Goal: Information Seeking & Learning: Learn about a topic

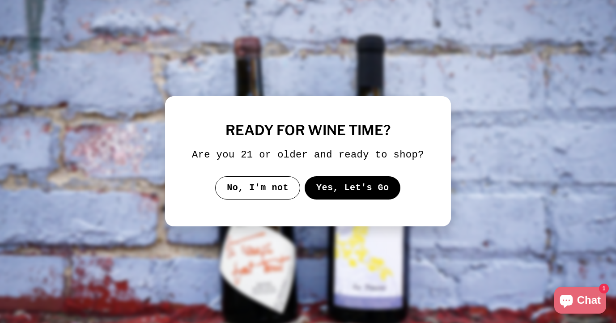
click at [354, 199] on button "Yes, Let's Go" at bounding box center [352, 187] width 96 height 23
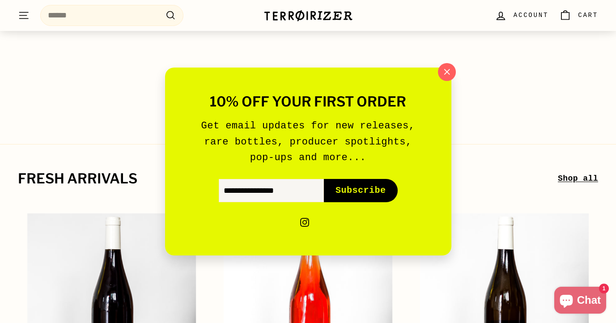
scroll to position [45, 0]
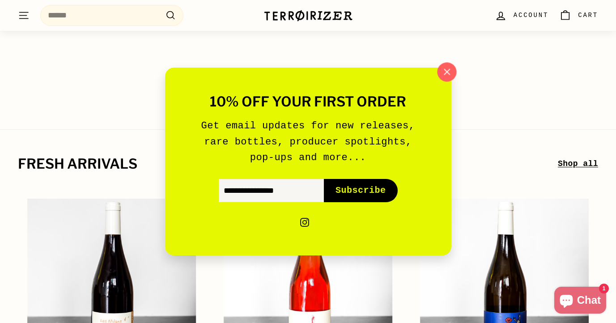
click at [444, 67] on icon "button" at bounding box center [446, 71] width 13 height 13
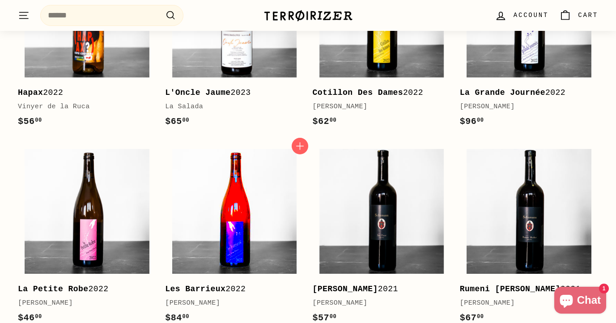
scroll to position [3002, 0]
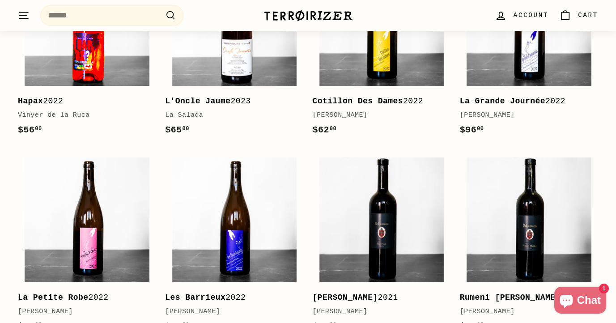
click at [113, 76] on img at bounding box center [87, 24] width 124 height 124
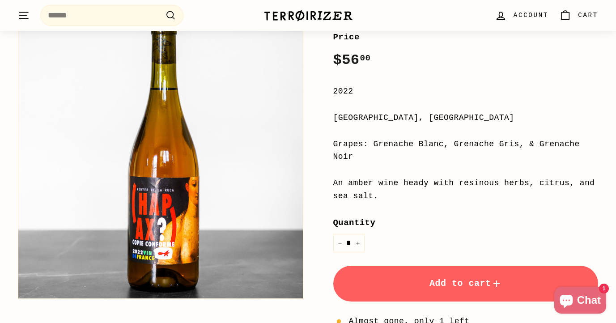
scroll to position [158, 0]
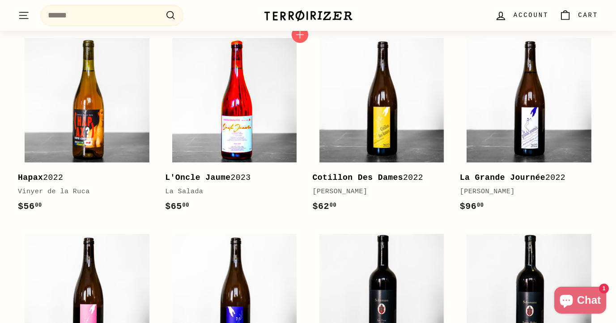
scroll to position [2917, 0]
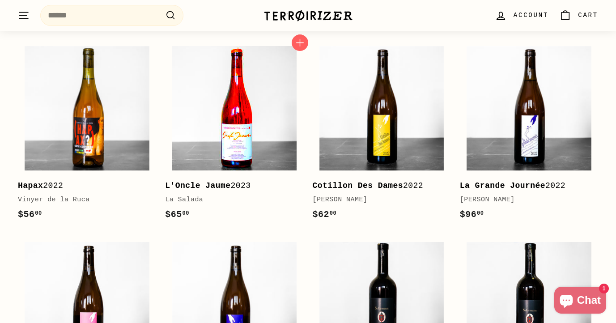
click at [248, 155] on img at bounding box center [234, 108] width 124 height 124
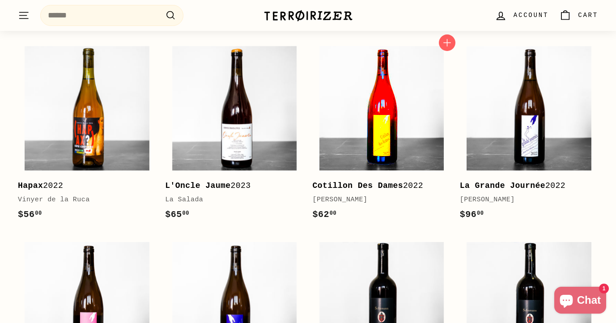
click at [406, 130] on img at bounding box center [381, 108] width 124 height 124
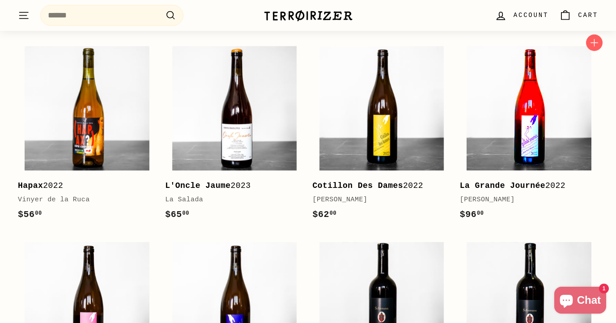
click at [536, 140] on img at bounding box center [528, 108] width 124 height 124
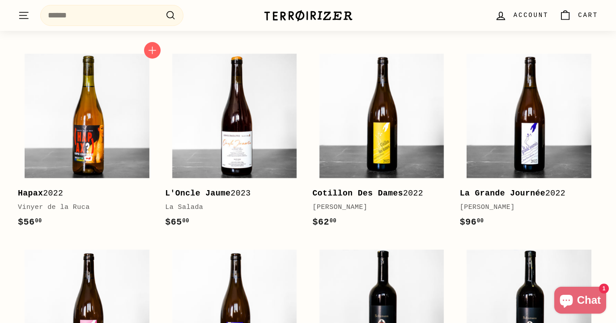
scroll to position [2891, 0]
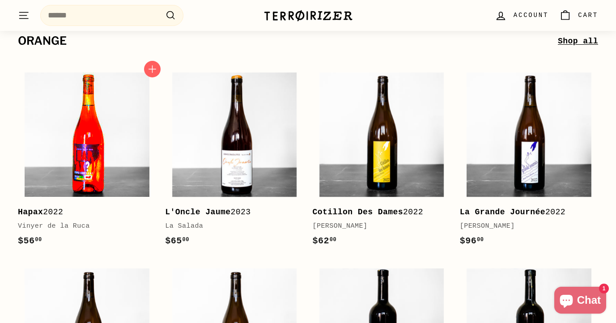
click at [96, 163] on img at bounding box center [87, 134] width 124 height 124
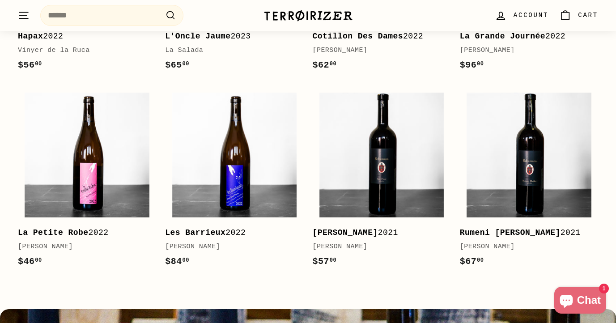
scroll to position [3068, 0]
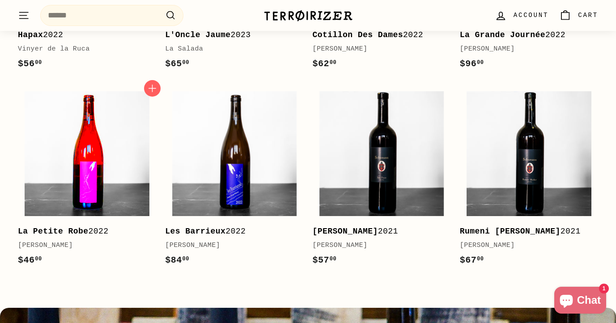
click at [118, 148] on img at bounding box center [87, 153] width 124 height 124
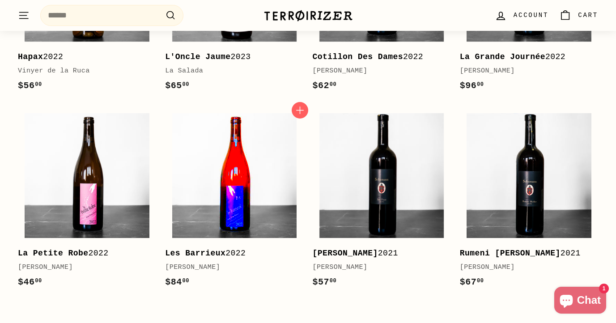
scroll to position [3081, 0]
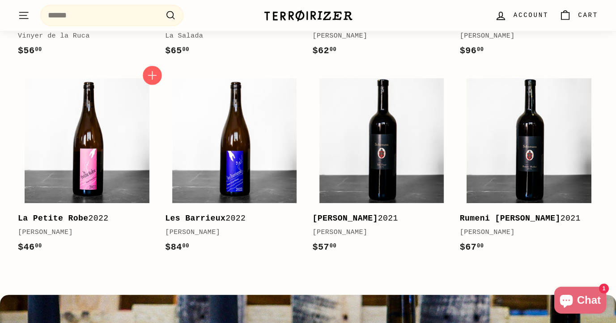
click at [151, 78] on icon "button" at bounding box center [153, 75] width 12 height 12
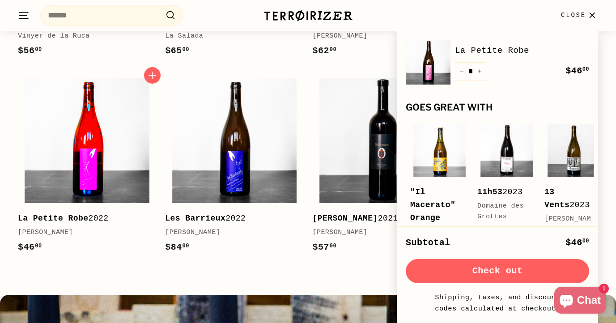
click at [114, 150] on img at bounding box center [87, 140] width 124 height 124
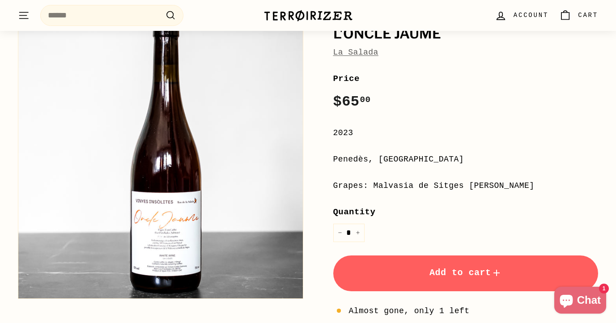
scroll to position [117, 0]
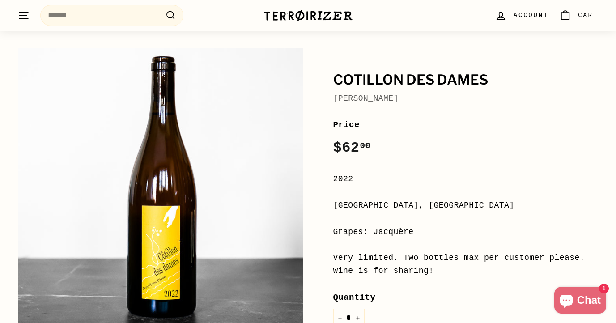
scroll to position [67, 0]
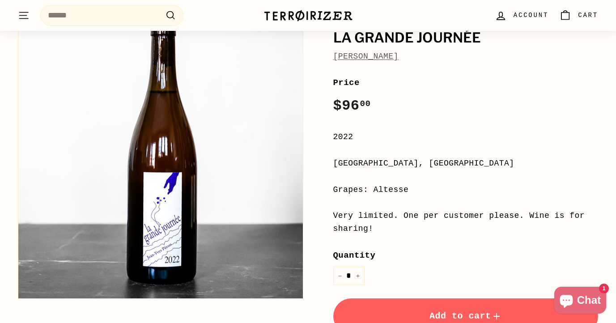
scroll to position [119, 0]
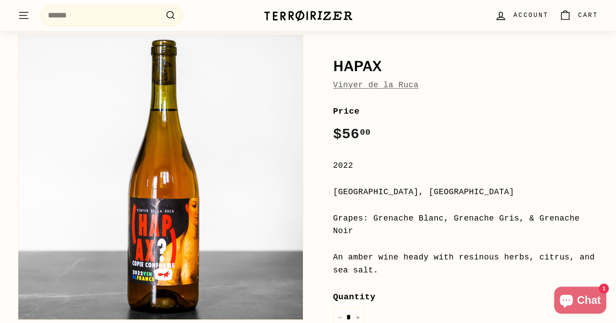
scroll to position [91, 0]
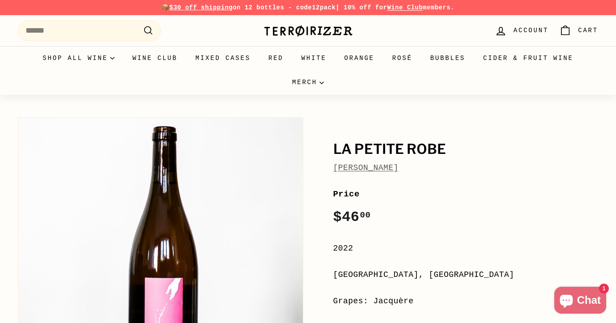
click at [396, 113] on div "La Petite Robe Jean-Yves Péron Price Regular price $46 00 $46.00 / 2022 Savoie,…" at bounding box center [455, 314] width 285 height 403
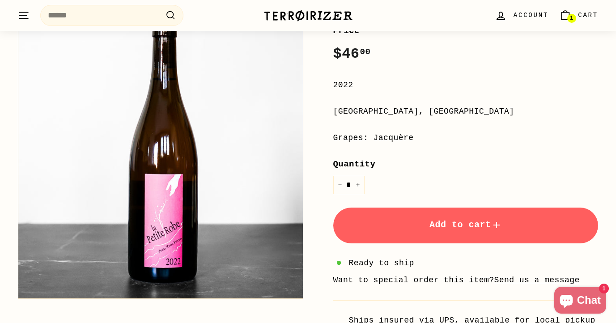
scroll to position [163, 0]
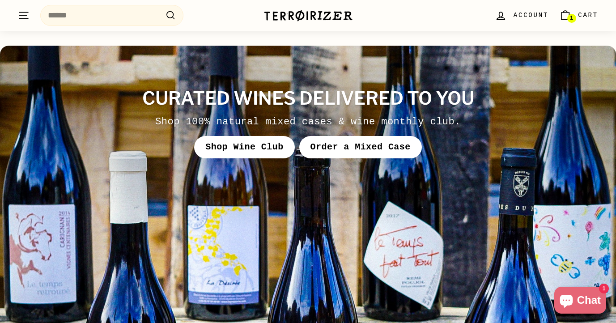
scroll to position [3341, 0]
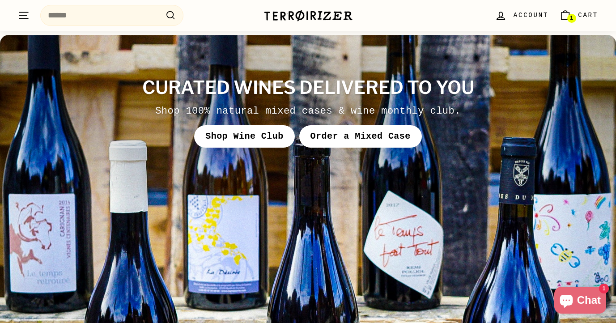
click at [360, 134] on link "Order a Mixed Case" at bounding box center [360, 136] width 123 height 22
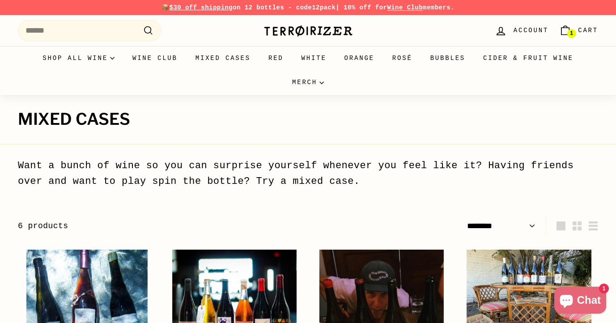
select select "******"
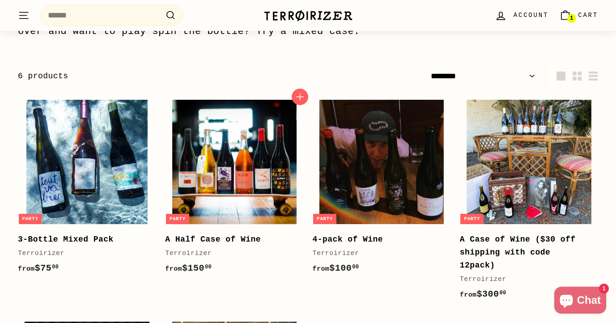
scroll to position [149, 0]
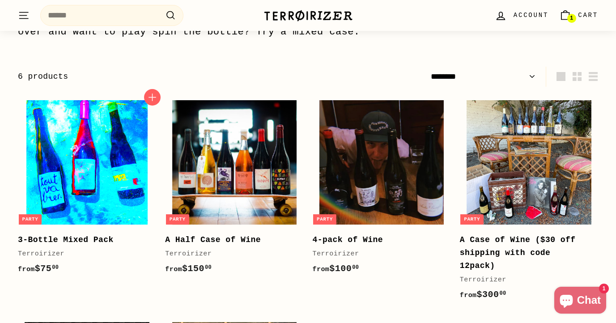
click at [94, 175] on img at bounding box center [87, 162] width 124 height 124
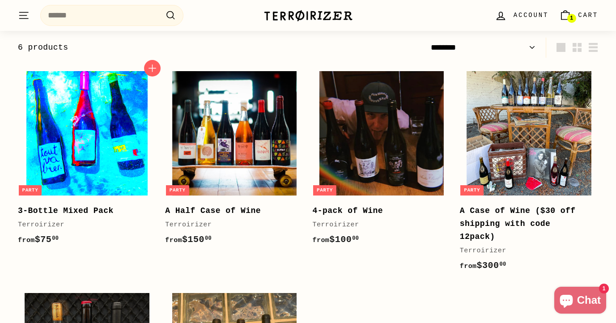
scroll to position [186, 0]
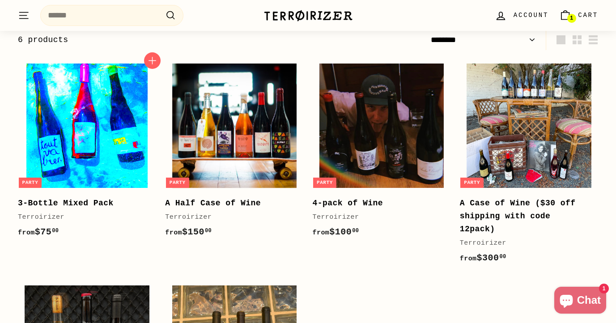
click at [89, 100] on img at bounding box center [87, 125] width 124 height 124
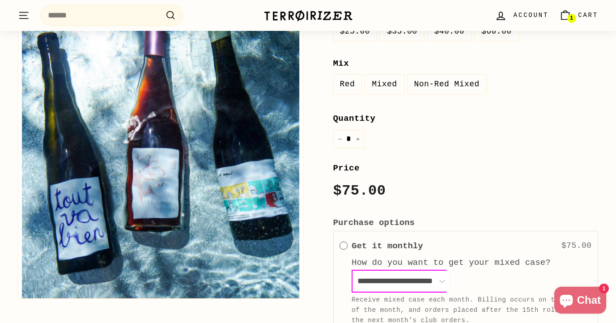
scroll to position [308, 0]
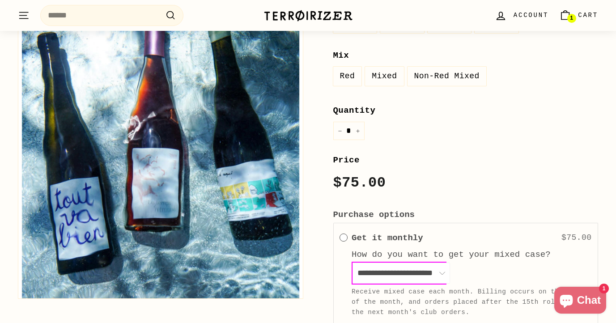
click at [377, 76] on label "Mixed" at bounding box center [384, 76] width 38 height 19
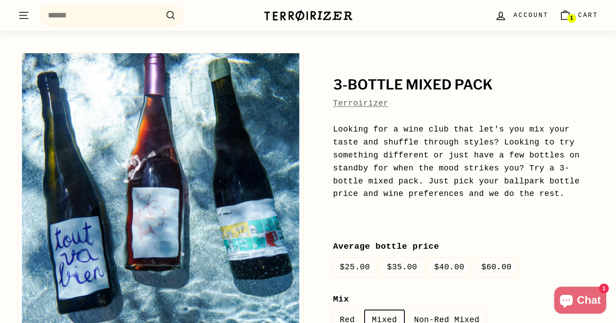
scroll to position [64, 0]
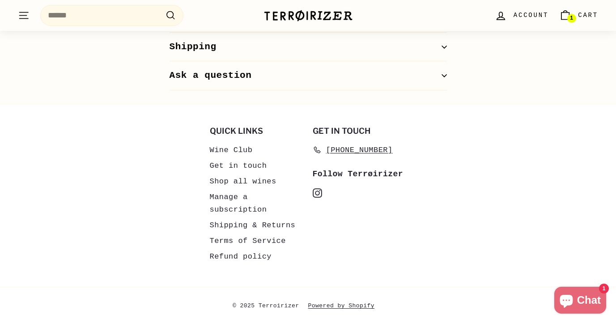
scroll to position [764, 0]
click at [231, 147] on link "Wine Club" at bounding box center [231, 149] width 43 height 16
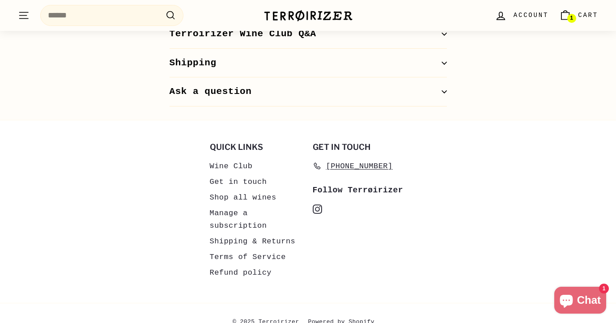
scroll to position [667, 0]
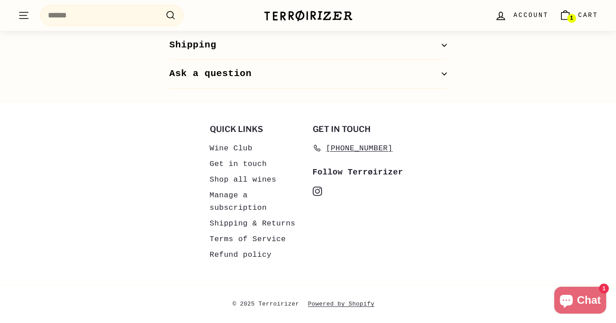
click at [263, 177] on link "Shop all wines" at bounding box center [243, 180] width 67 height 16
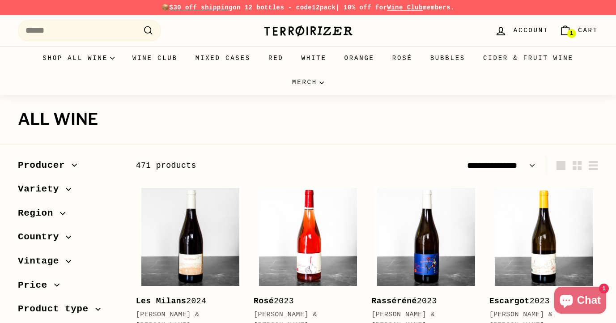
select select "**********"
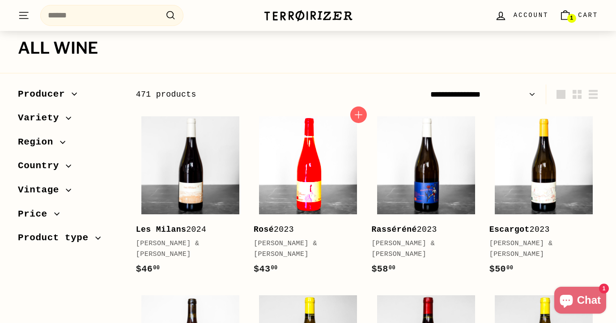
scroll to position [73, 0]
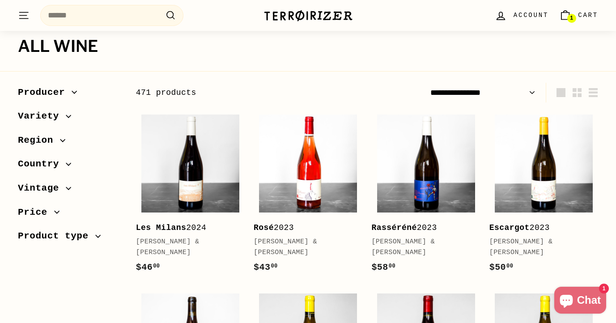
click at [47, 140] on span "Region" at bounding box center [39, 140] width 42 height 15
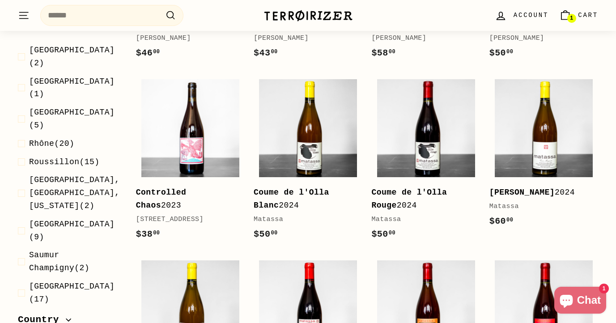
scroll to position [1229, 0]
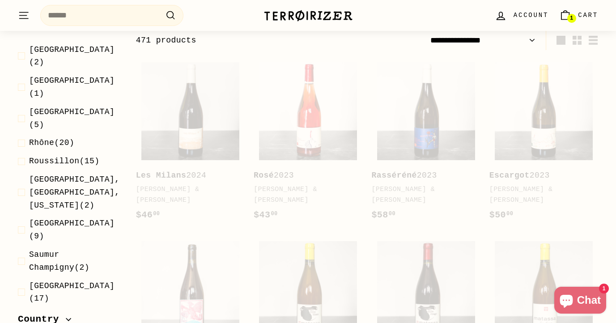
scroll to position [120, 0]
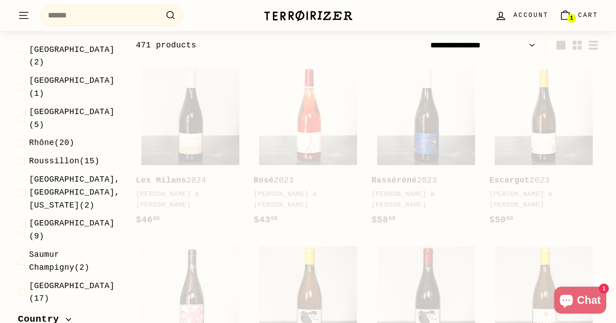
select select "**********"
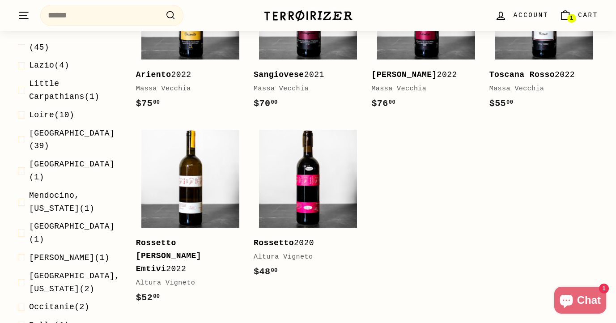
scroll to position [904, 0]
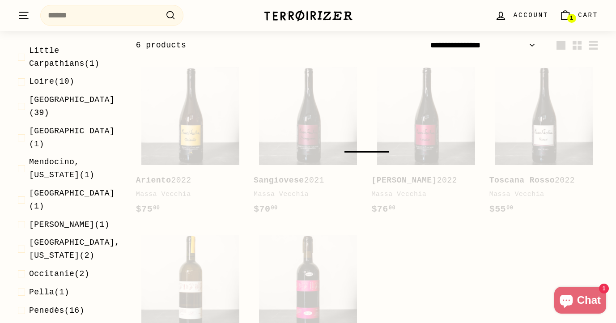
scroll to position [120, 0]
select select "**********"
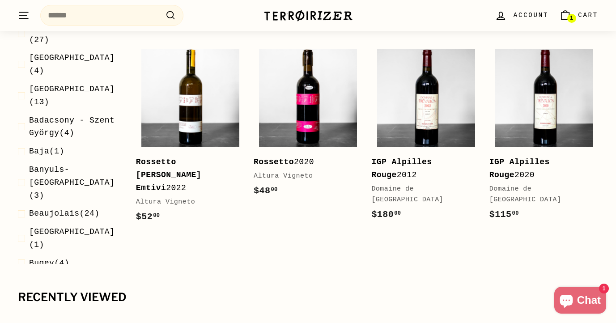
scroll to position [0, 0]
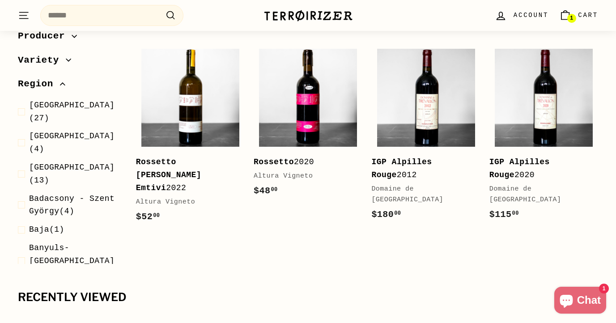
click at [56, 53] on span "Variety" at bounding box center [42, 60] width 48 height 15
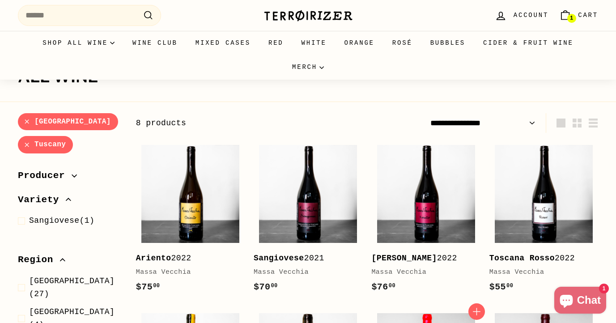
scroll to position [54, 0]
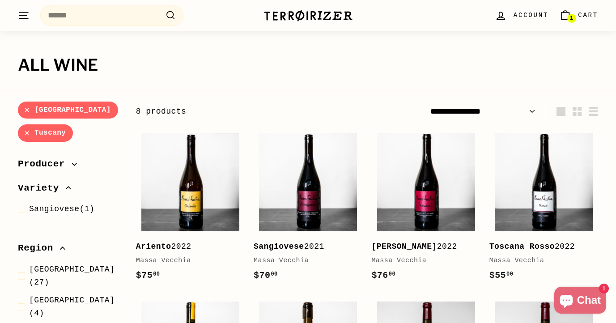
click at [28, 107] on link "Provence" at bounding box center [68, 109] width 100 height 17
select select "**********"
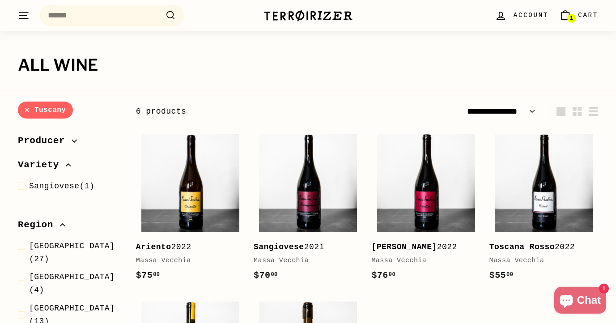
scroll to position [120, 0]
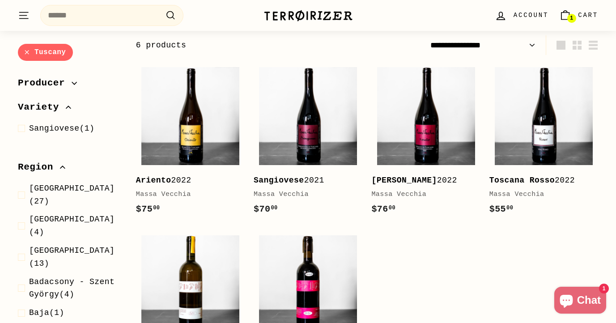
click at [25, 53] on link "Tuscany" at bounding box center [45, 52] width 55 height 17
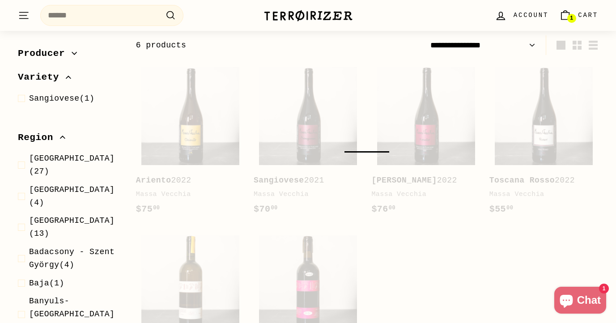
select select "**********"
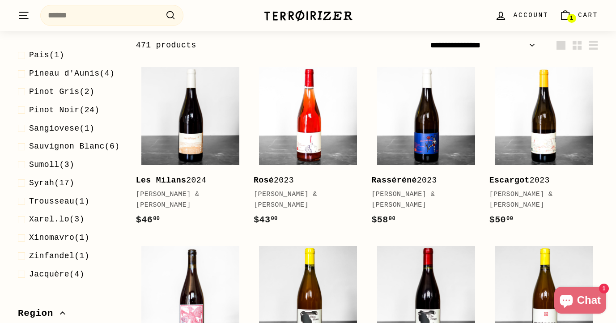
scroll to position [385, 0]
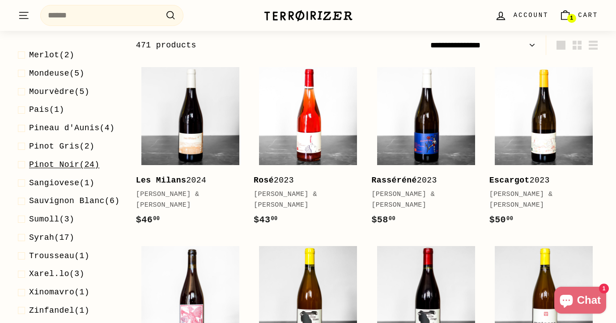
click at [70, 169] on span "Pinot Noir" at bounding box center [54, 164] width 51 height 9
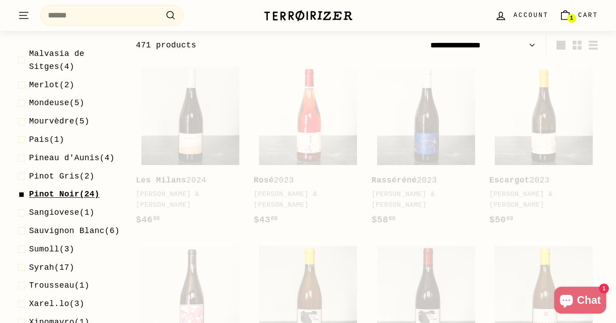
scroll to position [414, 0]
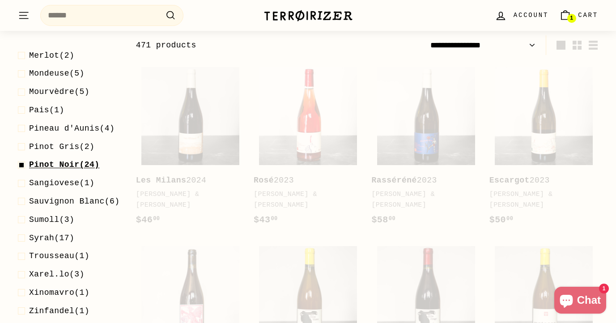
select select "**********"
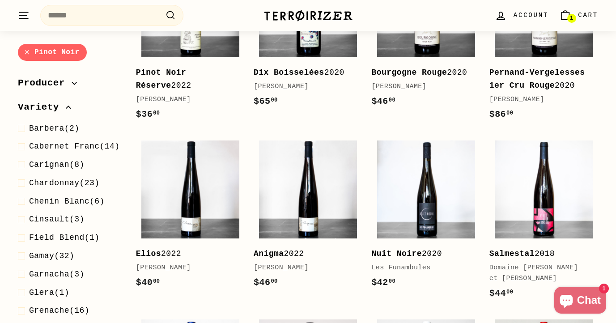
scroll to position [880, 0]
